Goal: Task Accomplishment & Management: Complete application form

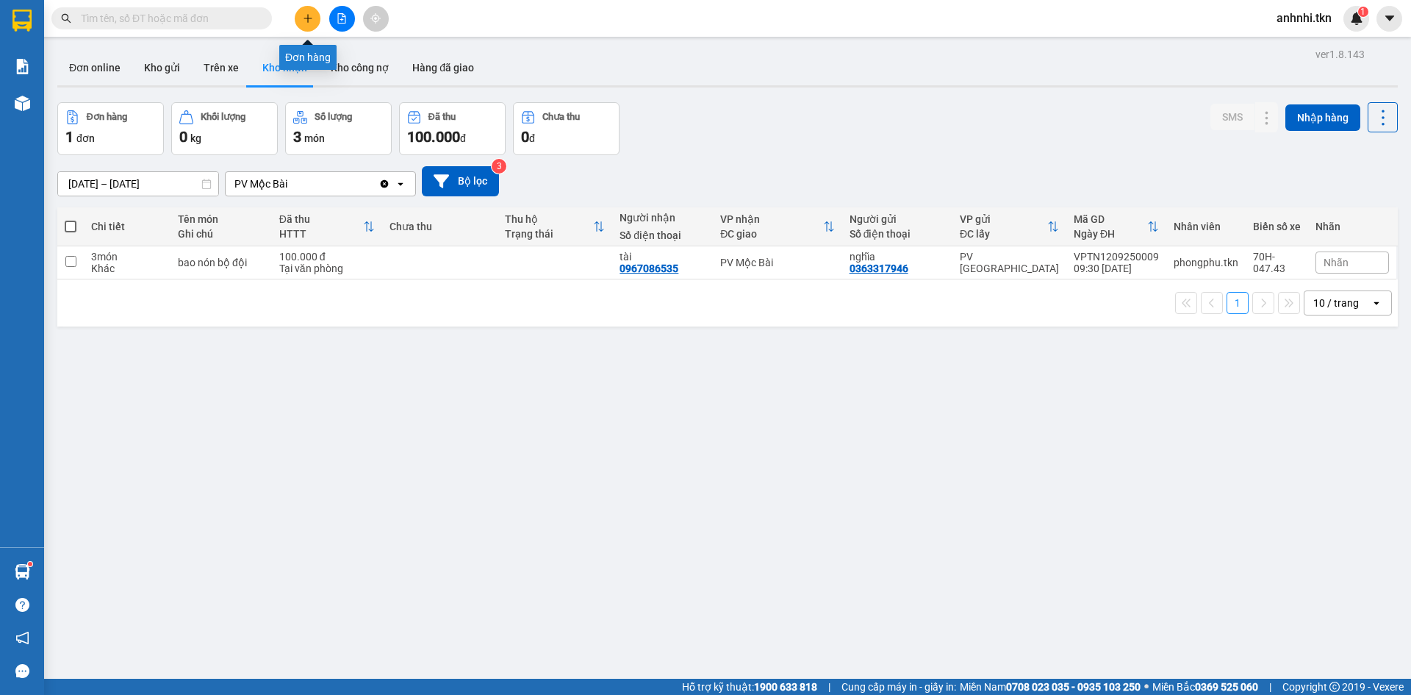
click at [301, 18] on button at bounding box center [308, 19] width 26 height 26
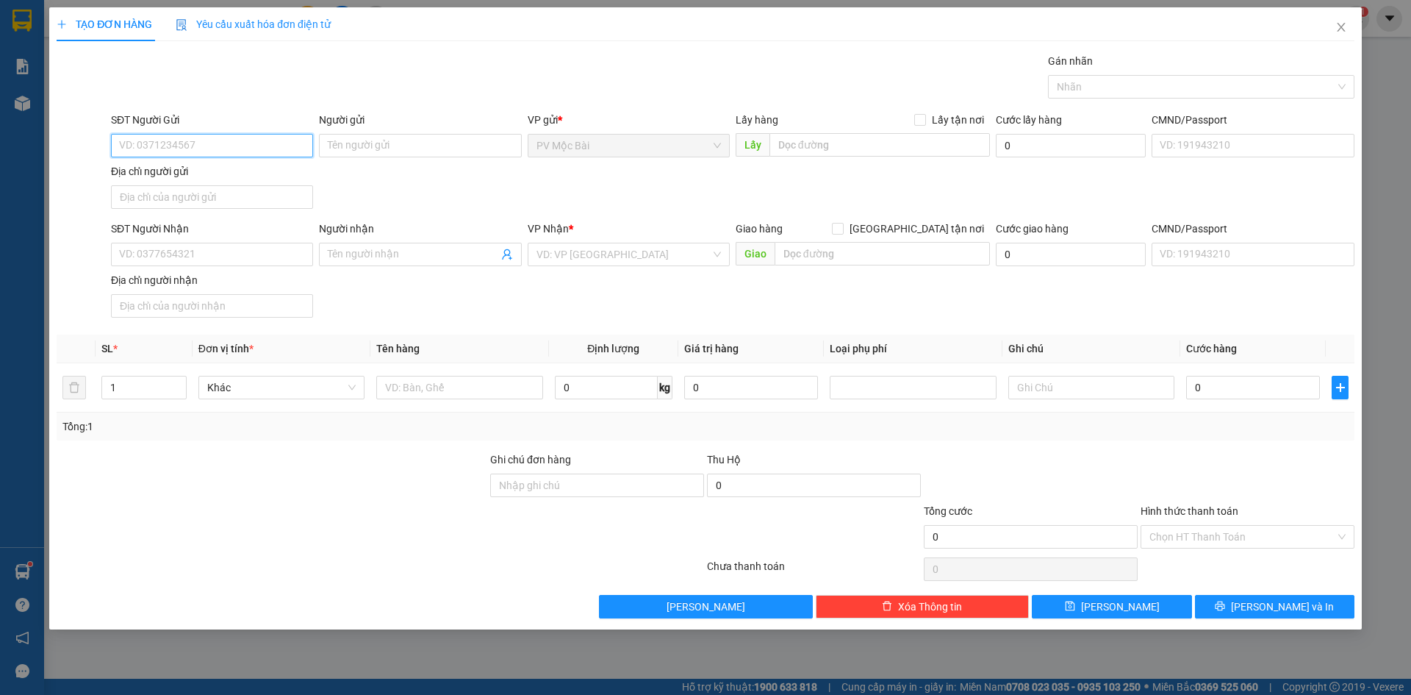
click at [178, 148] on input "SĐT Người Gửi" at bounding box center [212, 146] width 202 height 24
click at [173, 176] on div "0977839939 - CHẠY" at bounding box center [212, 175] width 184 height 16
type input "0977839939"
type input "CHẠY"
type input "072065002712"
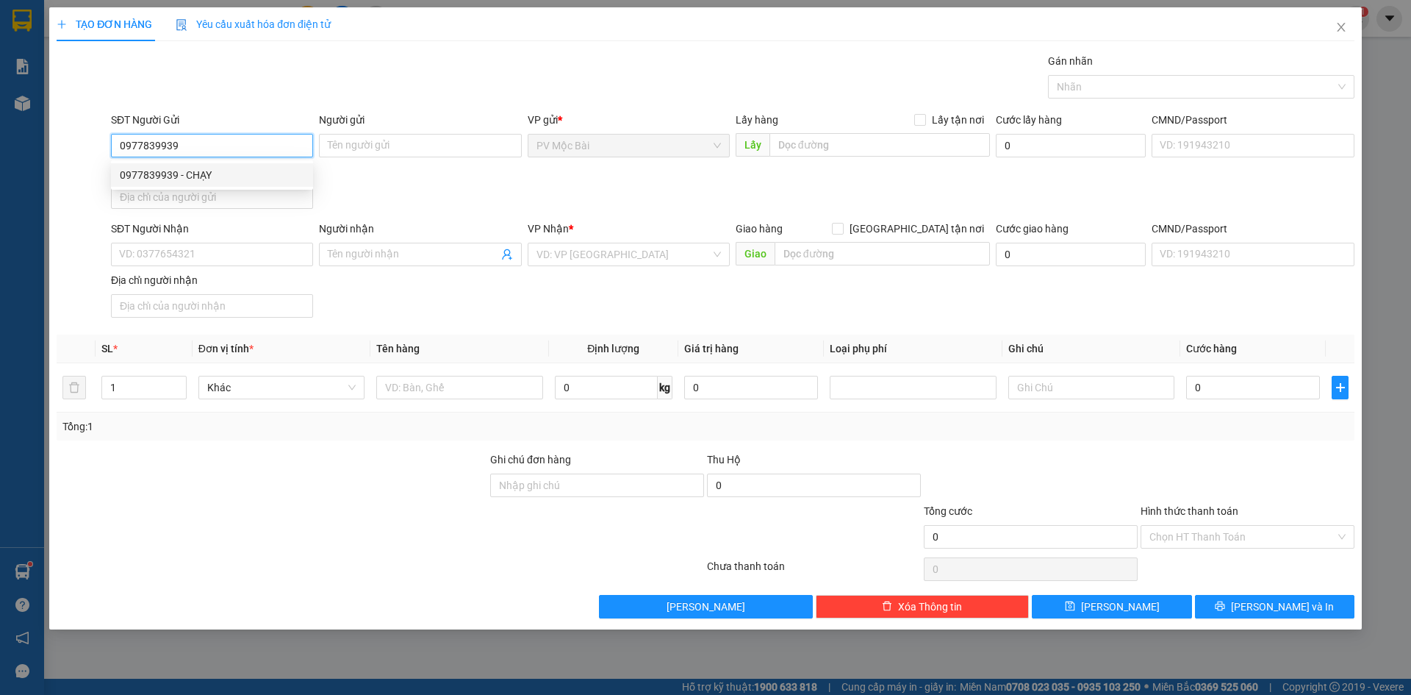
type input "0888745599"
type input "ÁNH"
type input "40.000"
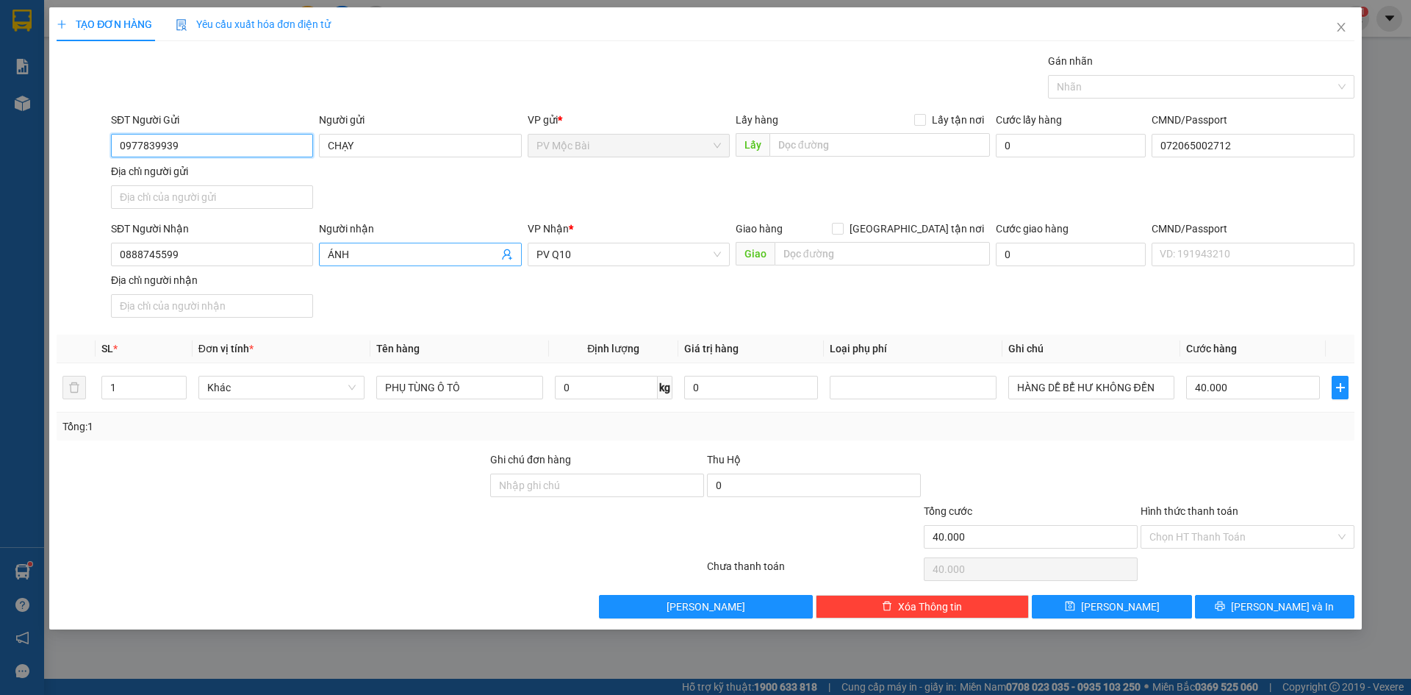
type input "0977839939"
click at [514, 254] on span "ÁNH" at bounding box center [420, 255] width 202 height 24
click at [512, 254] on icon "user-add" at bounding box center [507, 254] width 12 height 12
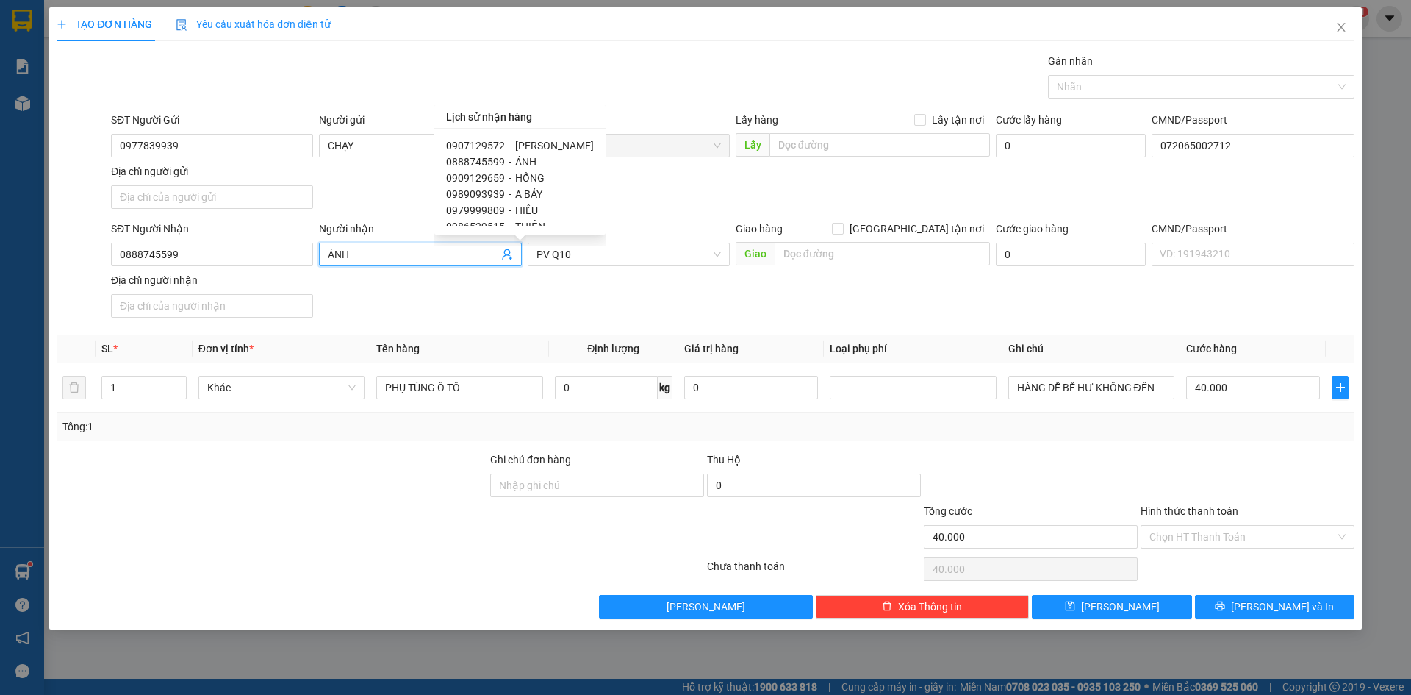
click at [512, 210] on div "0979999809 - HIẾU" at bounding box center [520, 210] width 148 height 16
type input "0979999809"
type input "HIẾU"
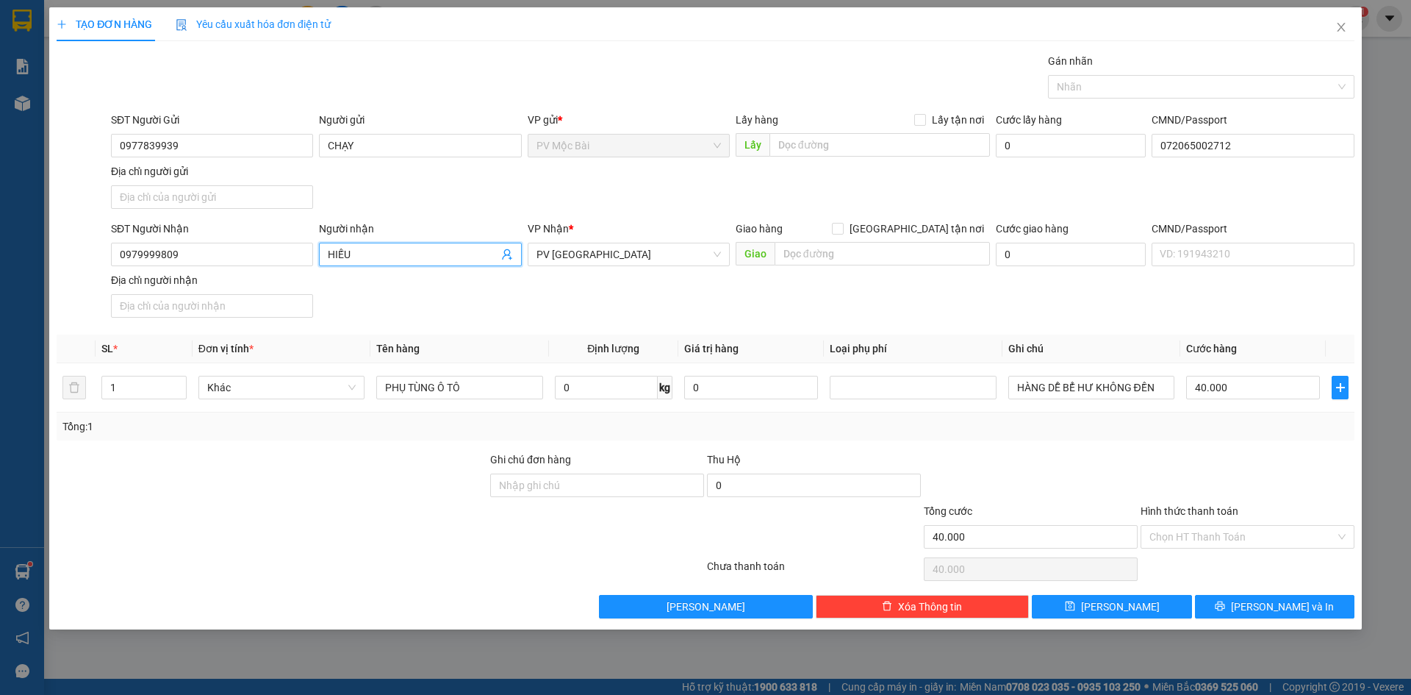
click at [591, 290] on div "SĐT Người Nhận 0979999809 Người nhận HIẾU HIẾU VP Nhận * PV [GEOGRAPHIC_DATA] h…" at bounding box center [733, 272] width 1250 height 103
click at [1205, 539] on input "Hình thức thanh toán" at bounding box center [1243, 537] width 186 height 22
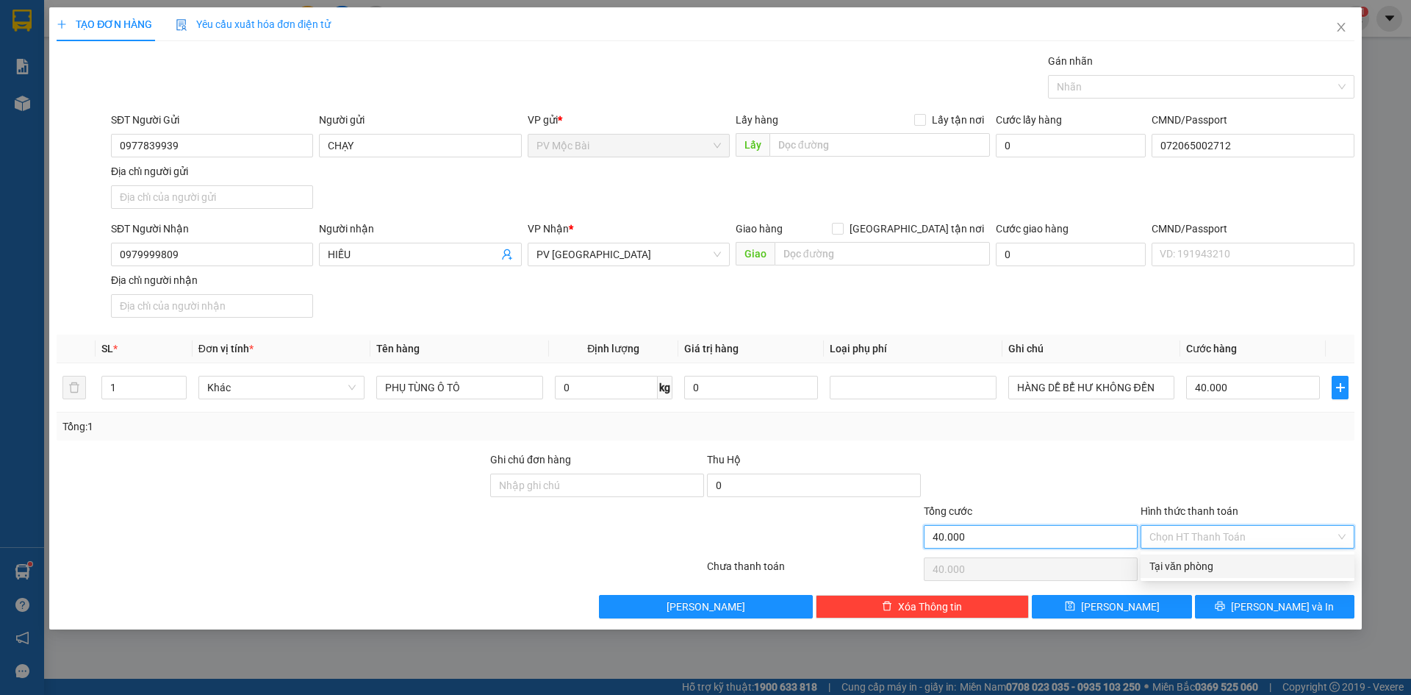
click at [1079, 536] on input "40.000" at bounding box center [1031, 537] width 214 height 24
drag, startPoint x: 1033, startPoint y: 538, endPoint x: 893, endPoint y: 537, distance: 139.7
click at [893, 537] on div "Tổng cước 40.000 Hình thức thanh toán Chọn HT Thanh Toán" at bounding box center [705, 528] width 1301 height 51
click at [1009, 533] on input "40.000" at bounding box center [1031, 537] width 214 height 24
drag, startPoint x: 970, startPoint y: 538, endPoint x: 934, endPoint y: 537, distance: 36.8
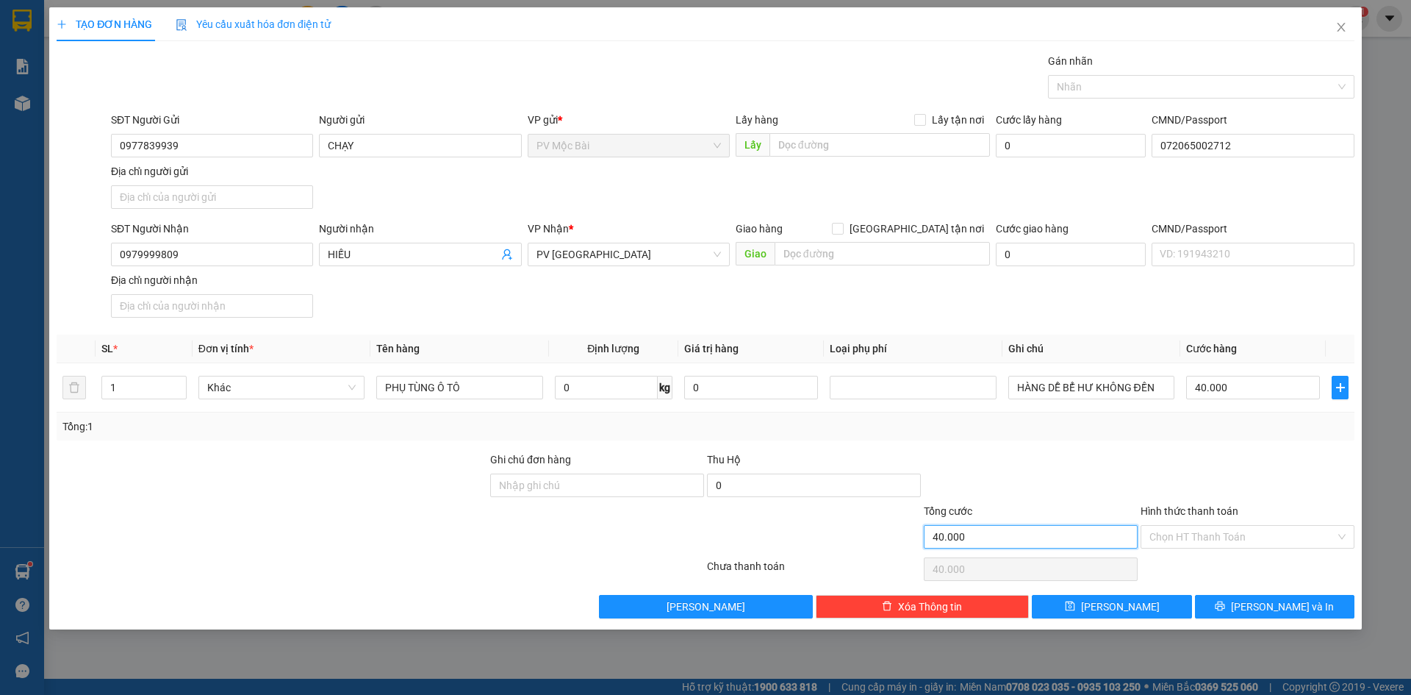
click at [934, 537] on input "40.000" at bounding box center [1031, 537] width 214 height 24
click at [1237, 391] on input "40.000" at bounding box center [1253, 388] width 134 height 24
type input "2"
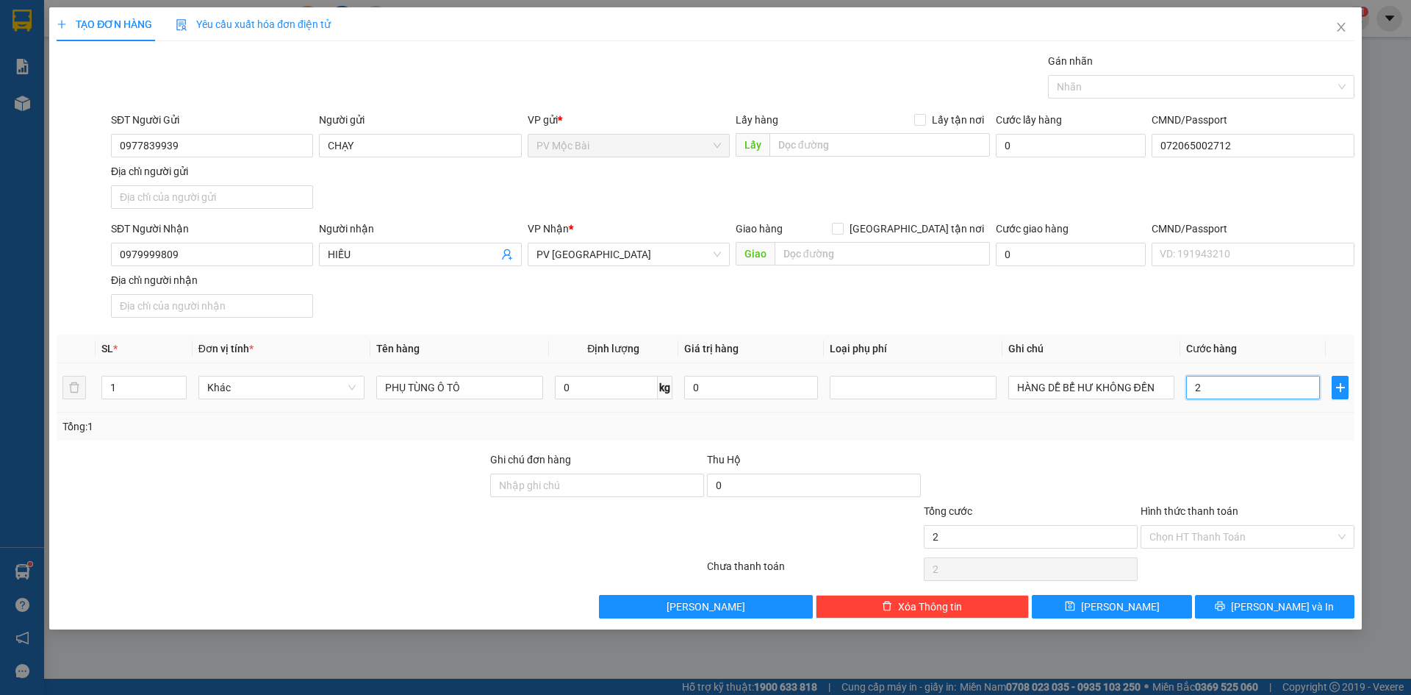
type input "20"
type input "200"
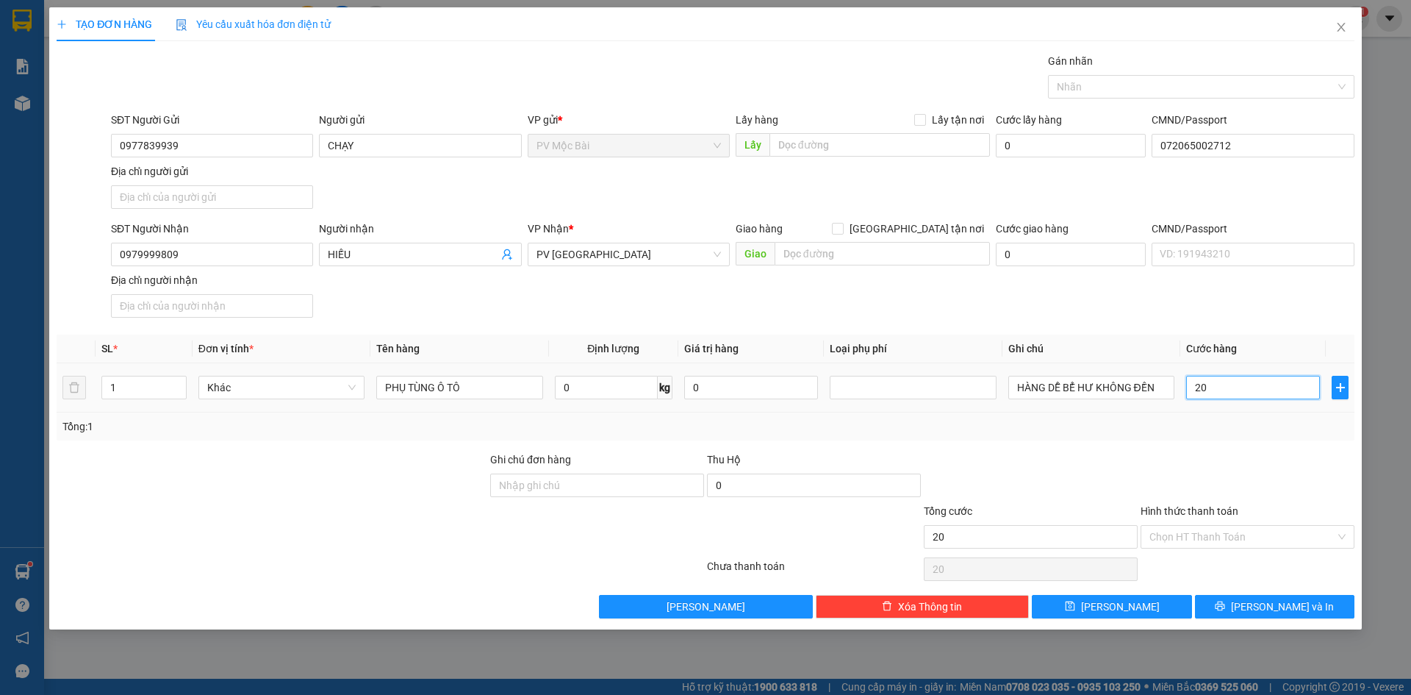
type input "200"
type input "2.000"
type input "20.000"
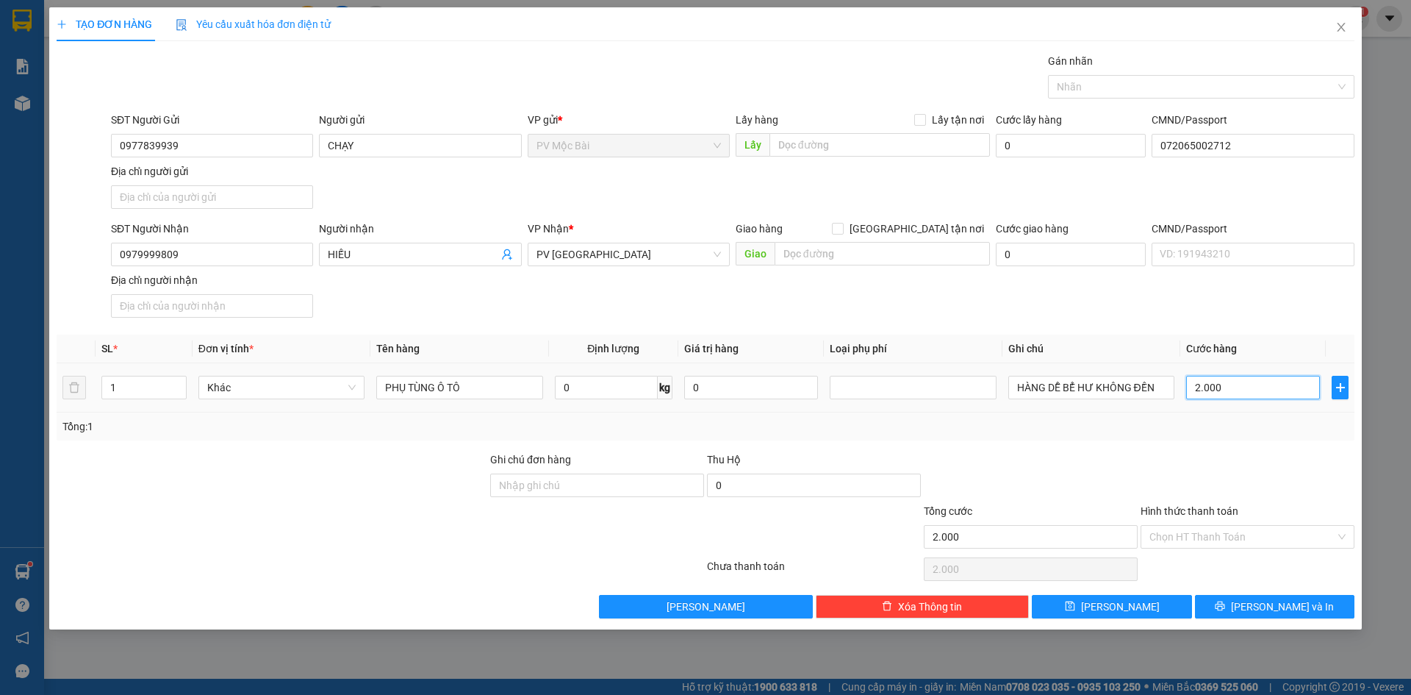
type input "20.000"
click at [1215, 531] on input "Hình thức thanh toán" at bounding box center [1243, 537] width 186 height 22
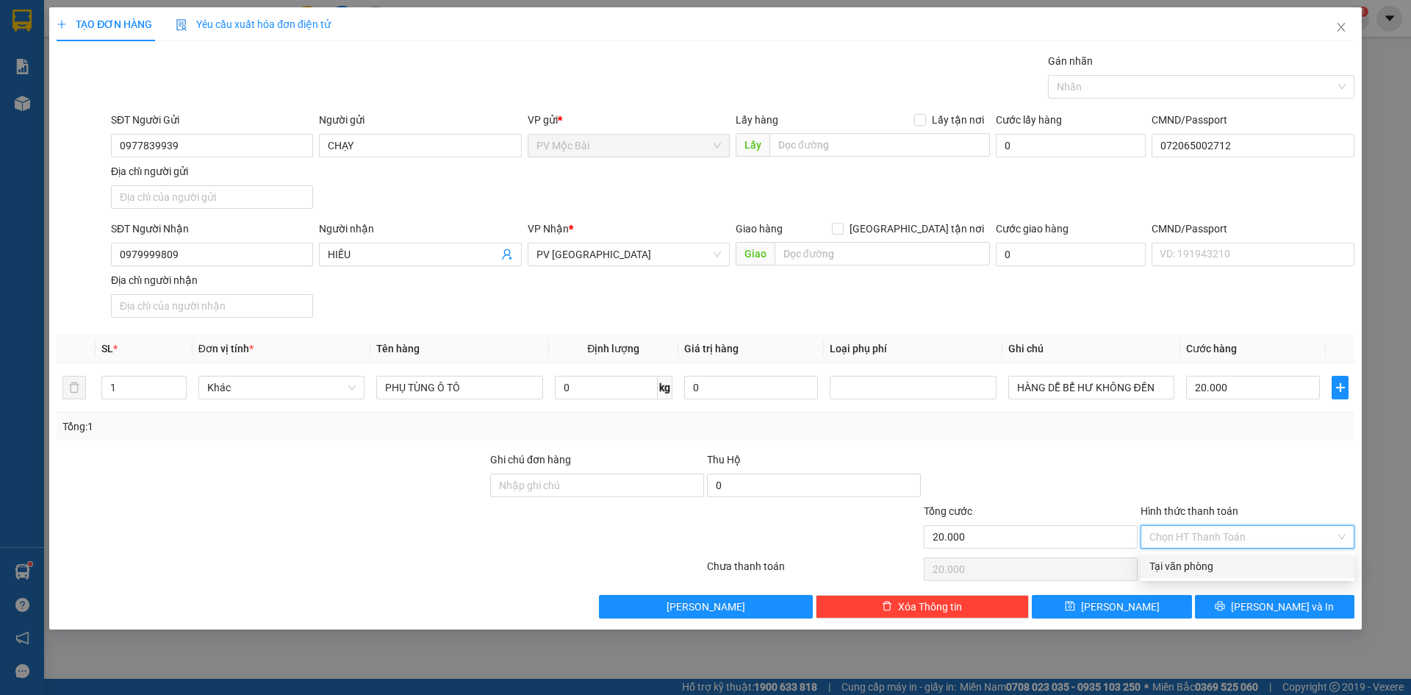
click at [1184, 569] on div "Tại văn phòng" at bounding box center [1248, 566] width 196 height 16
type input "0"
click at [1277, 607] on span "[PERSON_NAME] và In" at bounding box center [1282, 606] width 103 height 16
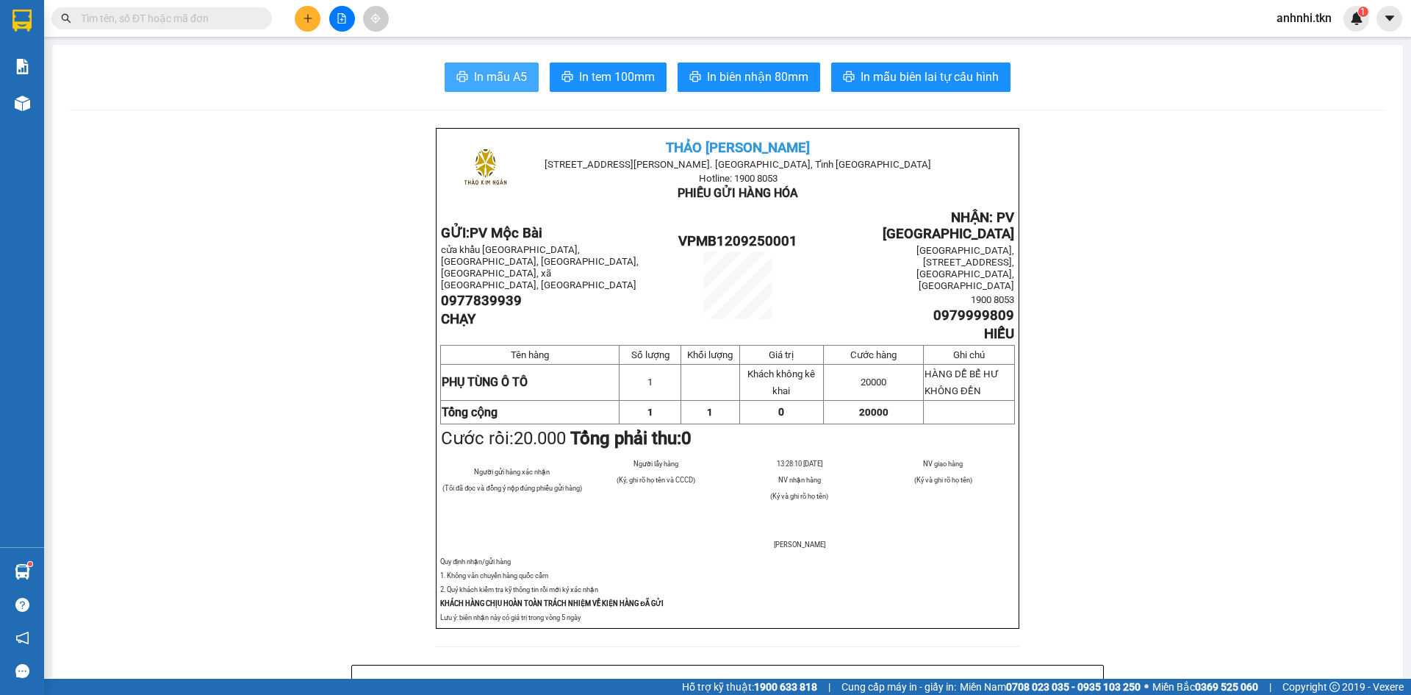
click at [474, 80] on span "In mẫu A5" at bounding box center [500, 77] width 53 height 18
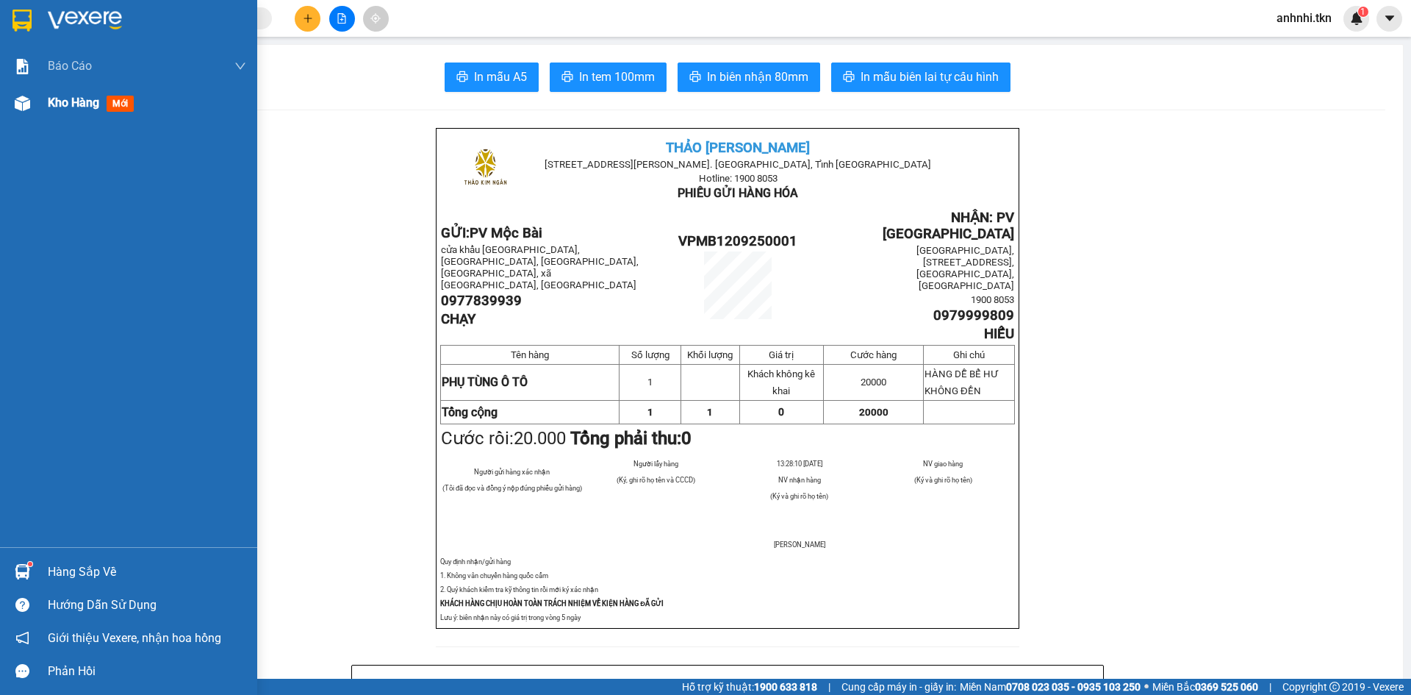
click at [77, 108] on span "Kho hàng" at bounding box center [73, 103] width 51 height 14
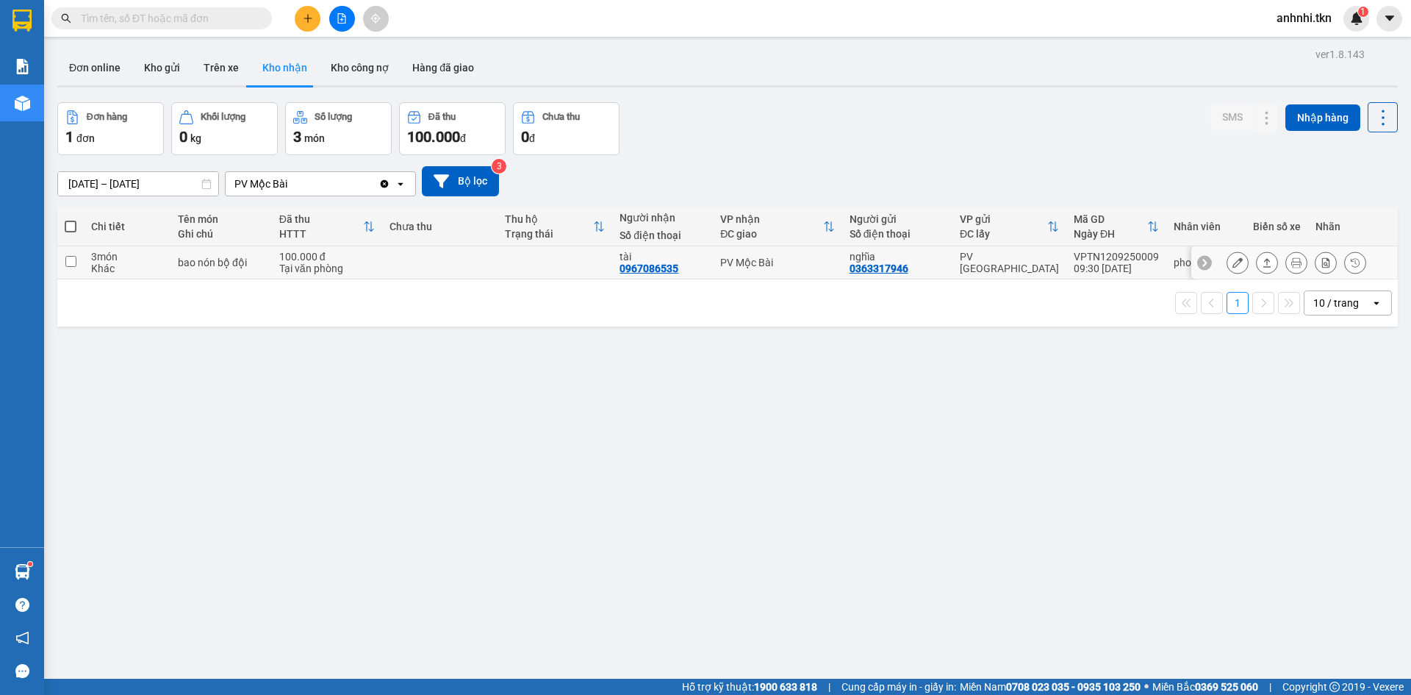
click at [64, 259] on td at bounding box center [70, 262] width 26 height 33
checkbox input "true"
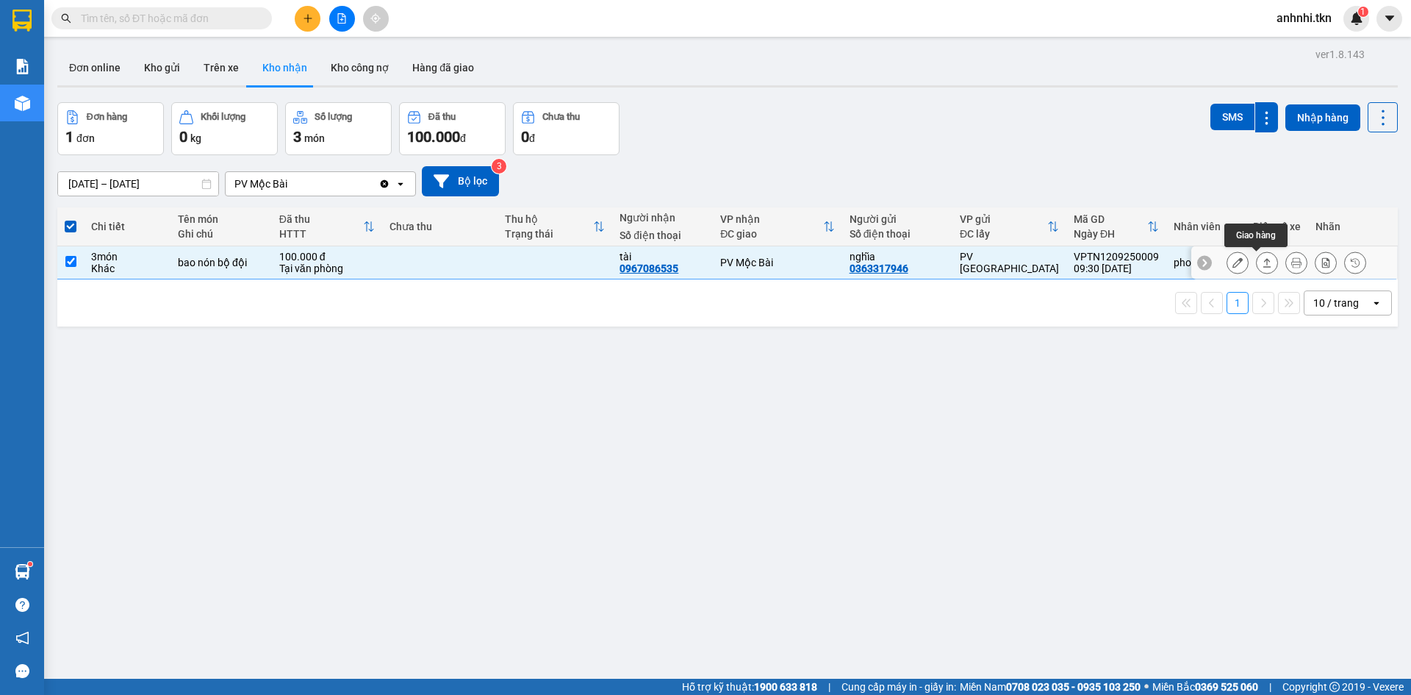
click at [1243, 262] on div at bounding box center [1297, 262] width 140 height 22
click at [1262, 262] on icon at bounding box center [1267, 262] width 10 height 10
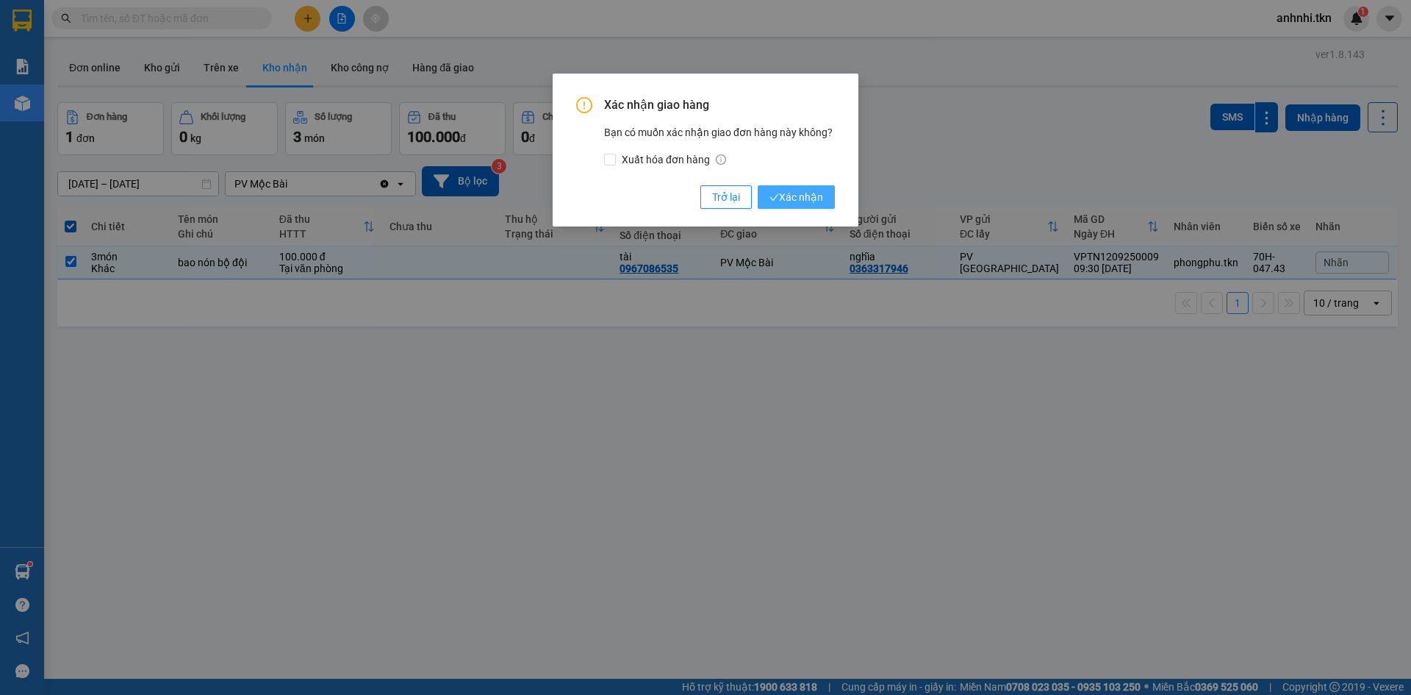
click at [801, 191] on span "Xác nhận" at bounding box center [797, 197] width 54 height 16
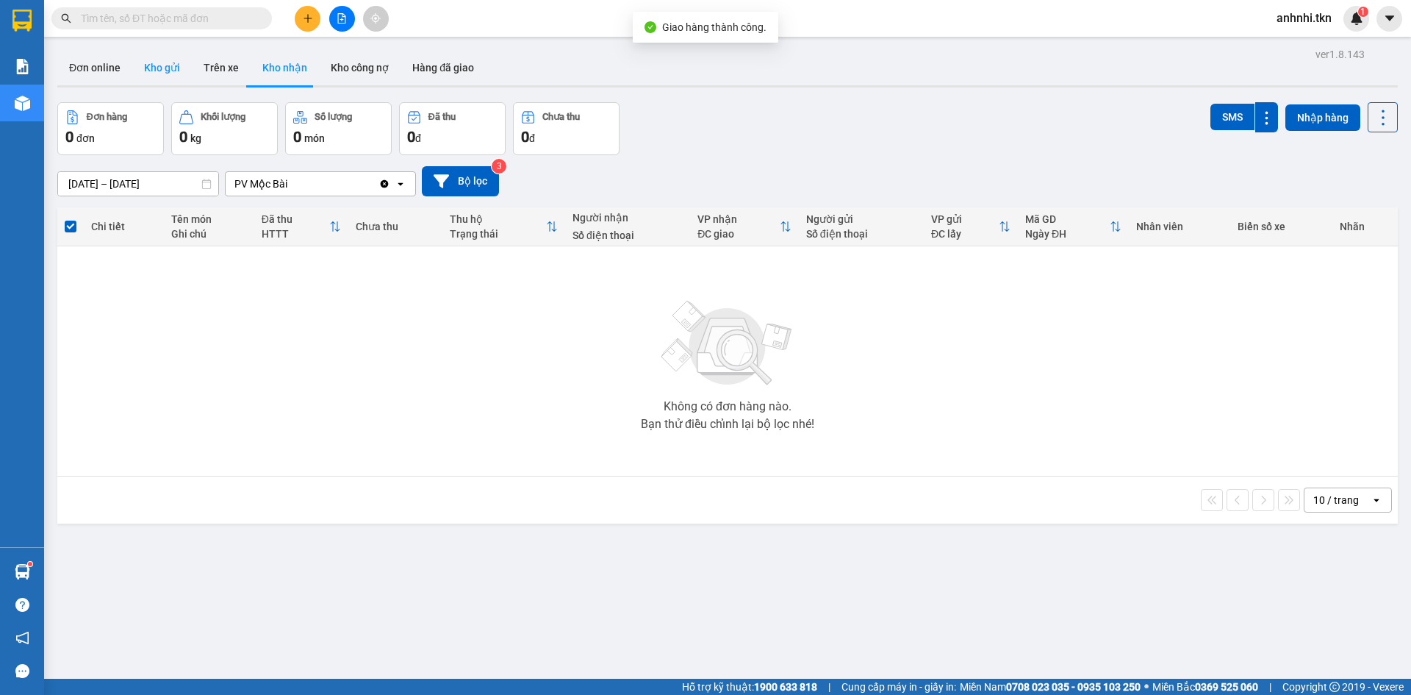
click at [152, 63] on button "Kho gửi" at bounding box center [162, 67] width 60 height 35
